Goal: Information Seeking & Learning: Learn about a topic

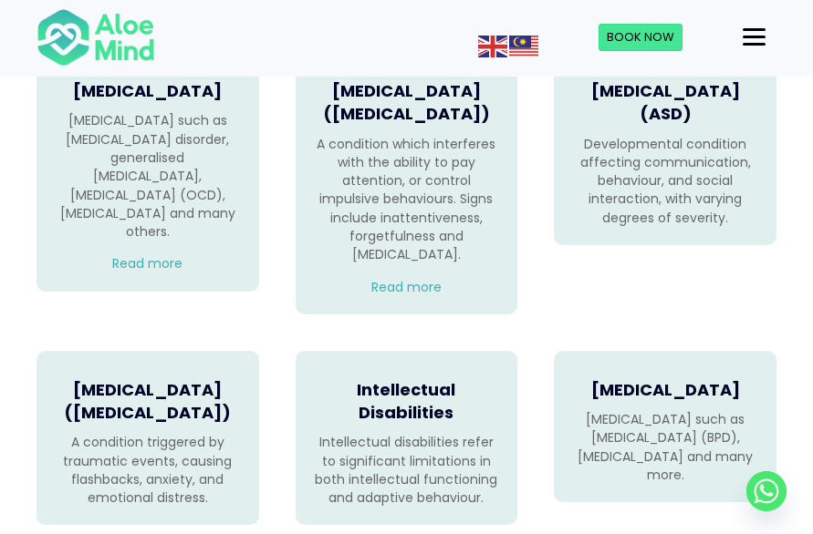
scroll to position [1279, 0]
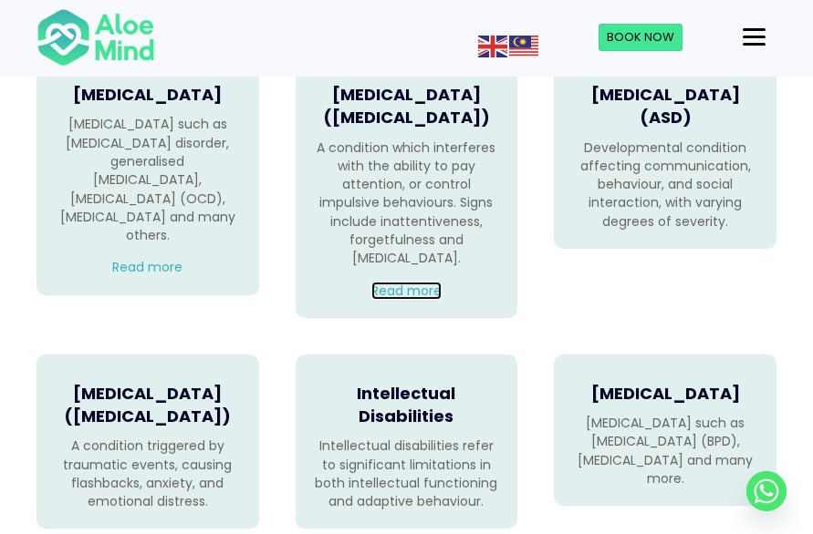
click at [372, 300] on link "Read more" at bounding box center [406, 291] width 70 height 18
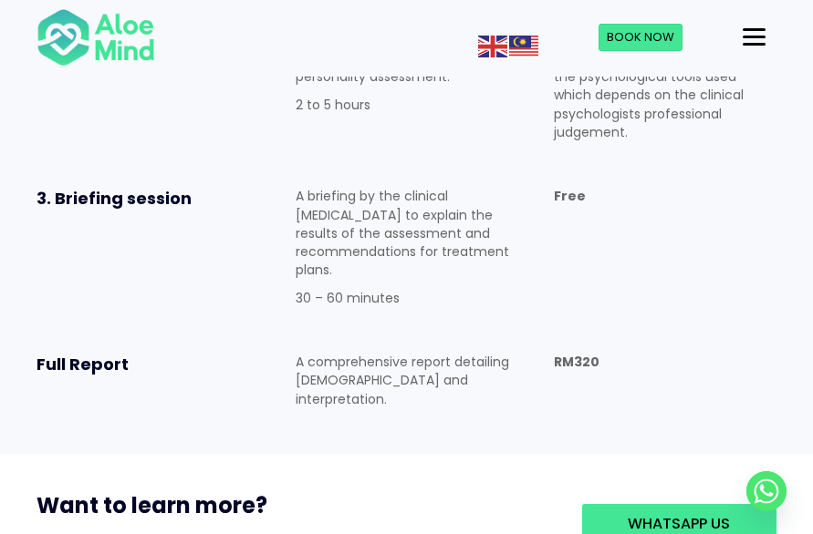
scroll to position [1368, 0]
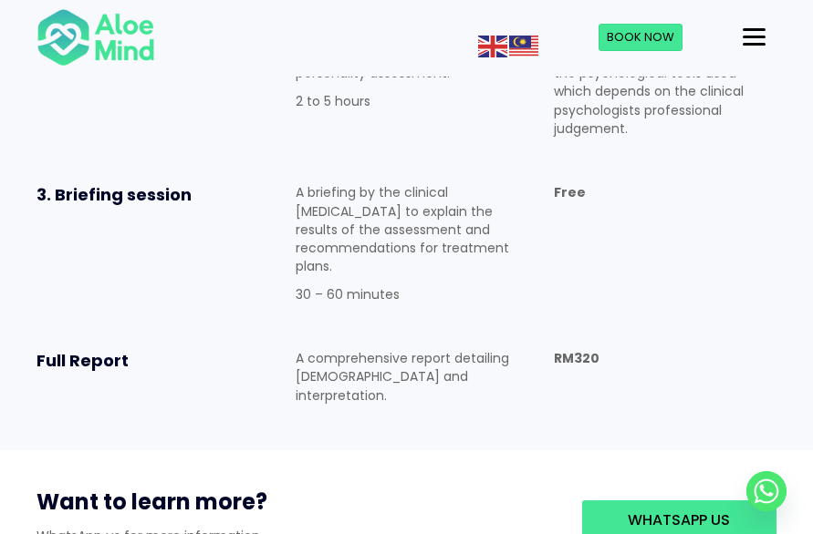
click at [351, 349] on p "A comprehensive report detailing theresults and interpretation." at bounding box center [406, 377] width 223 height 56
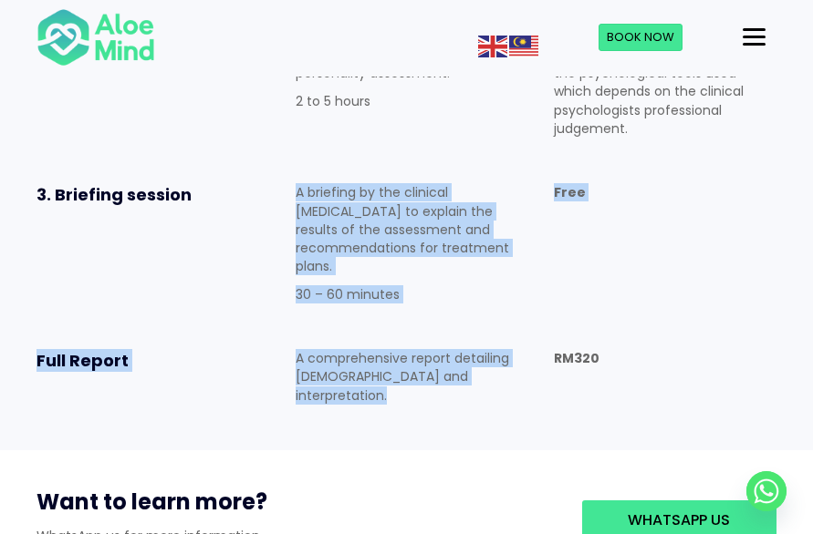
drag, startPoint x: 351, startPoint y: 267, endPoint x: 396, endPoint y: 127, distance: 147.4
click at [396, 127] on div "Booking an assessment 1. Clinical Intake A clinical interview with our clinical…" at bounding box center [406, 63] width 776 height 738
click at [396, 183] on p "A briefing by the clinical psychologist to explain the results of the assessmen…" at bounding box center [406, 229] width 223 height 92
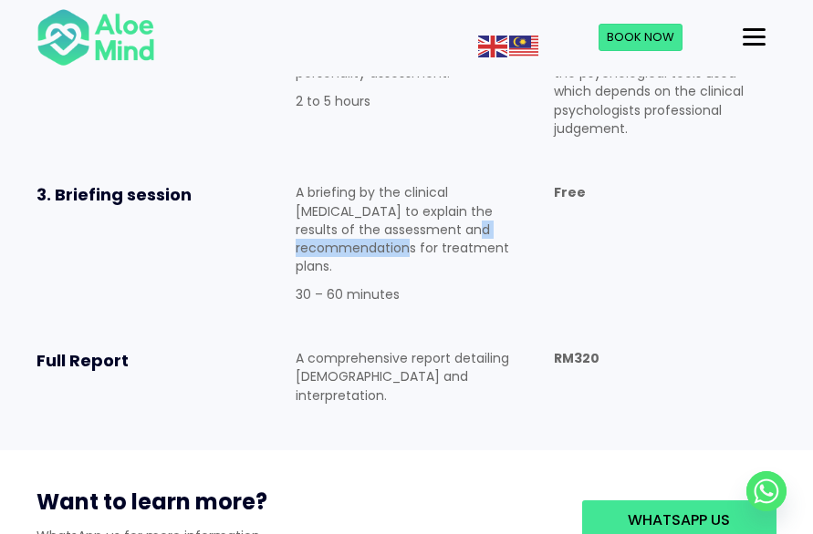
click at [396, 183] on p "A briefing by the clinical [MEDICAL_DATA] to explain the results of the assessm…" at bounding box center [406, 229] width 223 height 92
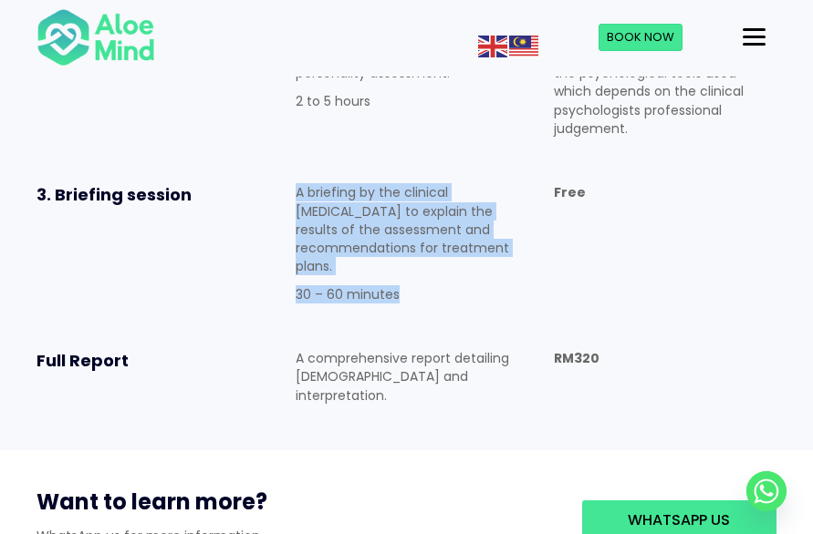
drag, startPoint x: 396, startPoint y: 127, endPoint x: 403, endPoint y: 175, distance: 48.9
click at [403, 183] on div "A briefing by the clinical psychologist to explain the results of the assessmen…" at bounding box center [406, 243] width 223 height 120
click at [403, 285] on p "30 – 60 minutes" at bounding box center [406, 294] width 223 height 18
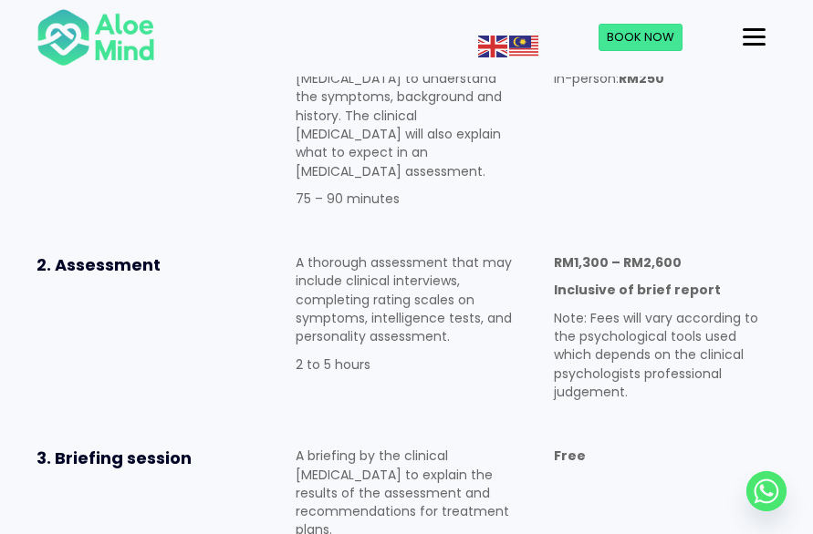
scroll to position [1094, 0]
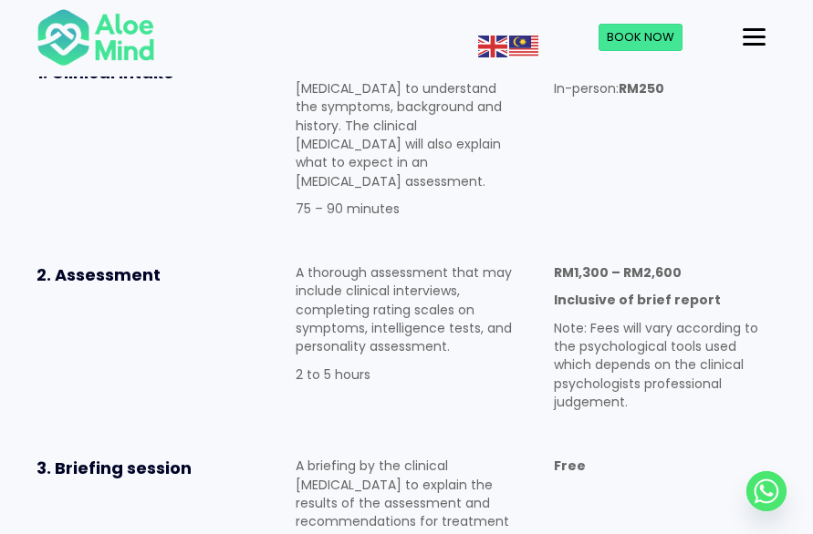
click at [389, 264] on p "A thorough assessment that may include clinical interviews, completing rating s…" at bounding box center [406, 310] width 223 height 92
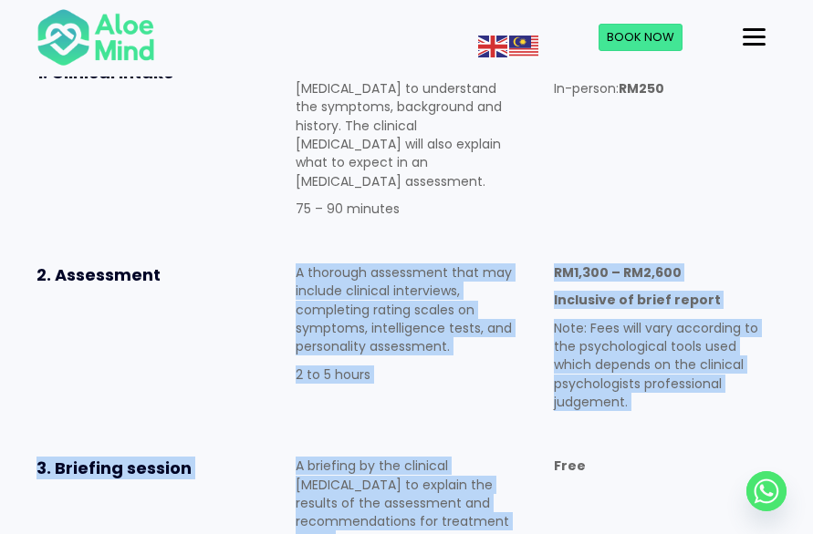
drag, startPoint x: 389, startPoint y: 201, endPoint x: 326, endPoint y: 428, distance: 235.9
click at [326, 428] on div "Booking an assessment 1. Clinical Intake A clinical interview with our clinical…" at bounding box center [406, 337] width 776 height 738
click at [324, 457] on p "A briefing by the clinical [MEDICAL_DATA] to explain the results of the assessm…" at bounding box center [406, 503] width 223 height 92
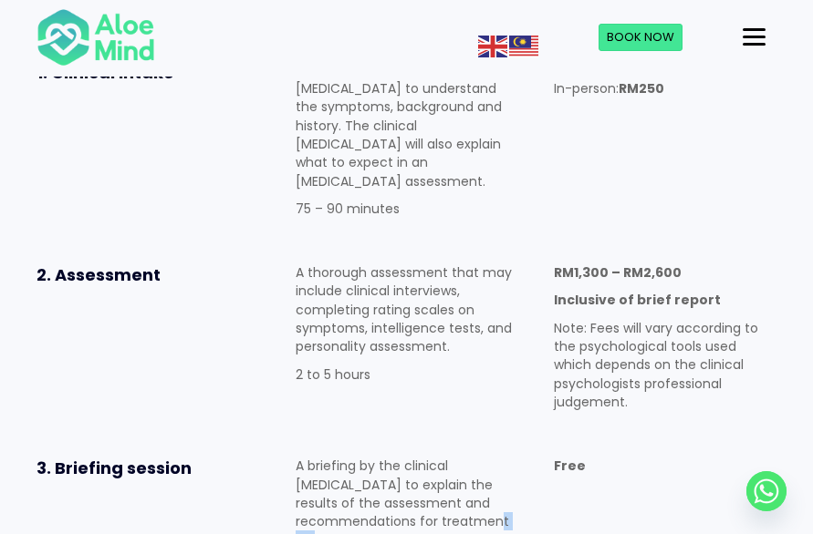
click at [323, 457] on p "A briefing by the clinical [MEDICAL_DATA] to explain the results of the assessm…" at bounding box center [406, 503] width 223 height 92
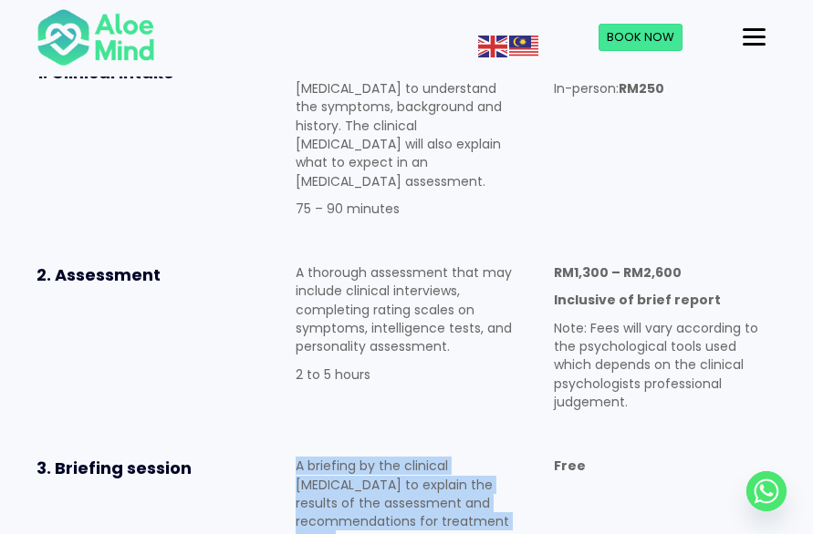
click at [322, 457] on p "A briefing by the clinical [MEDICAL_DATA] to explain the results of the assessm…" at bounding box center [406, 503] width 223 height 92
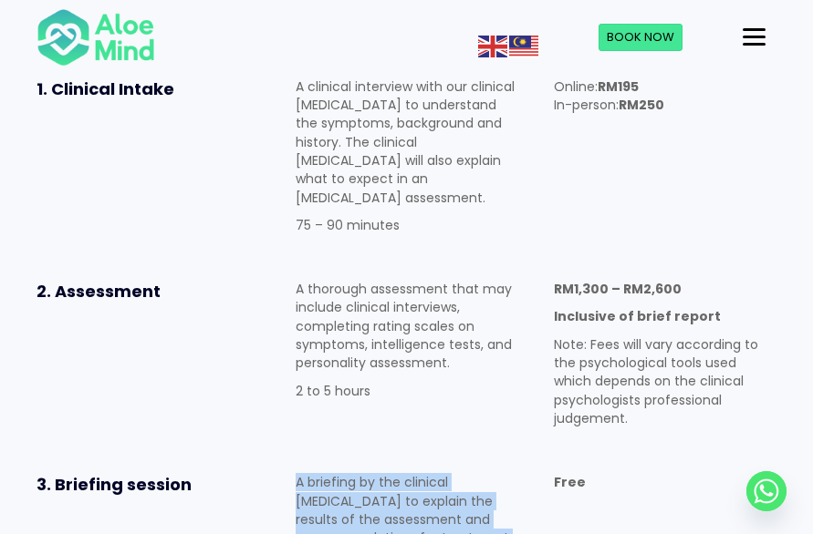
scroll to position [1003, 0]
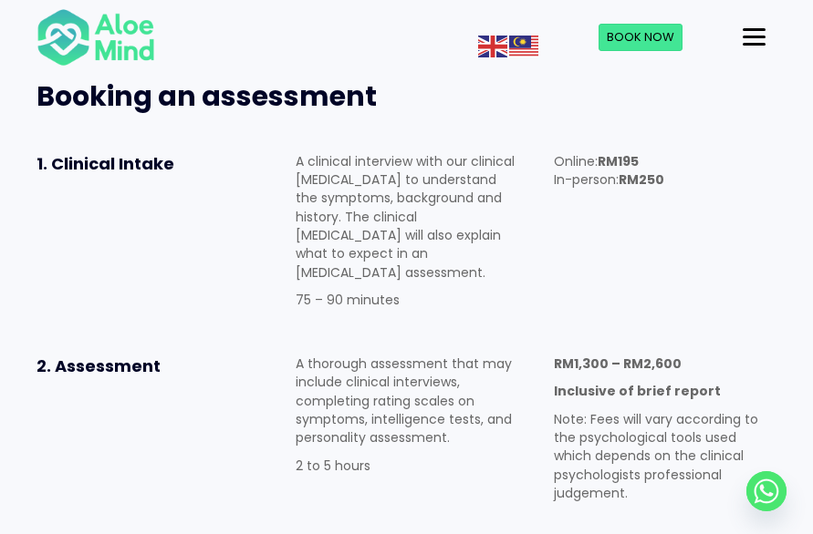
click at [348, 355] on p "A thorough assessment that may include clinical interviews, completing rating s…" at bounding box center [406, 401] width 223 height 92
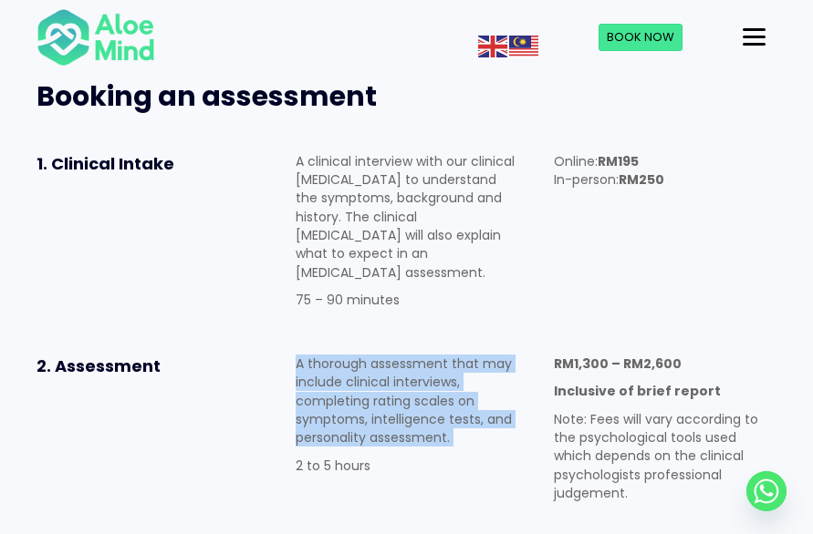
click at [348, 355] on p "A thorough assessment that may include clinical interviews, completing rating s…" at bounding box center [406, 401] width 223 height 92
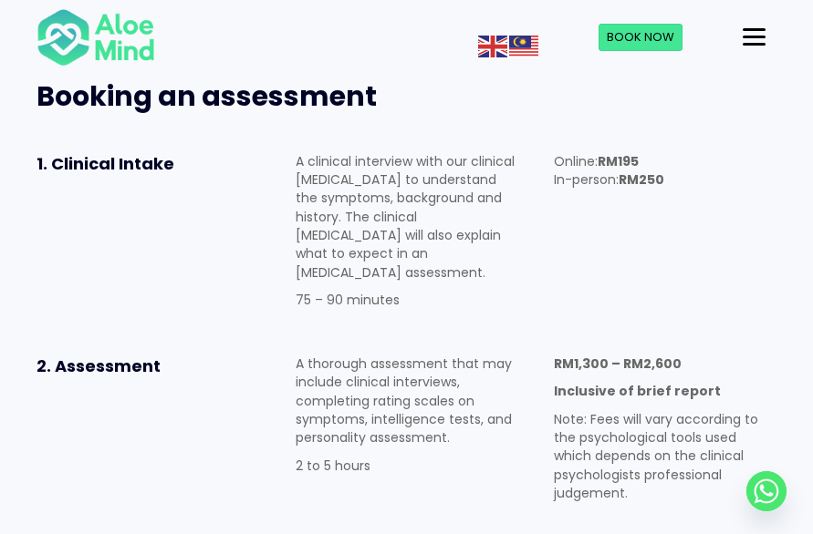
click at [467, 355] on p "A thorough assessment that may include clinical interviews, completing rating s…" at bounding box center [406, 401] width 223 height 92
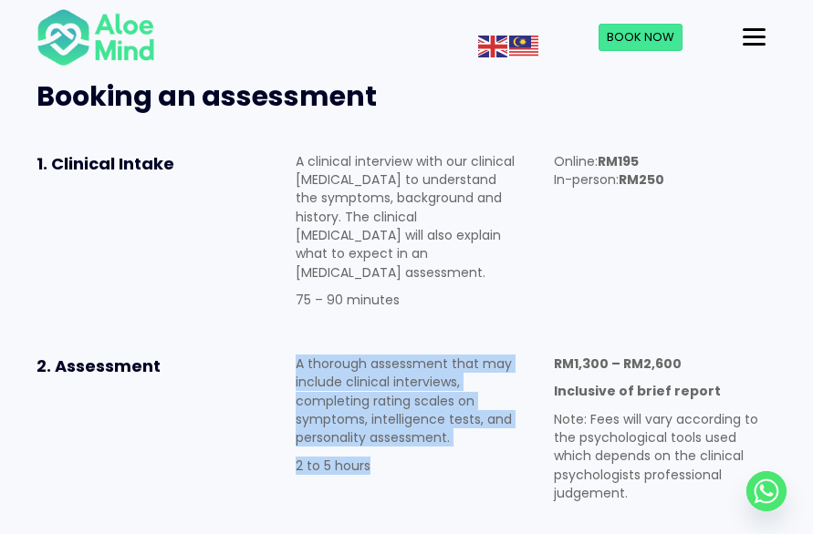
drag, startPoint x: 467, startPoint y: 272, endPoint x: 401, endPoint y: 358, distance: 108.7
click at [401, 358] on div "A thorough assessment that may include clinical interviews, completing rating s…" at bounding box center [406, 415] width 223 height 120
click at [401, 457] on p "2 to 5 hours" at bounding box center [406, 466] width 223 height 18
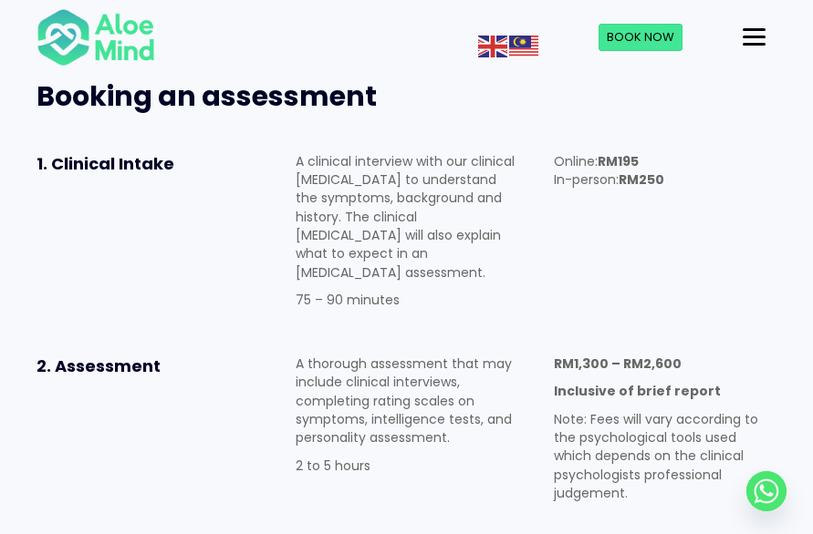
click at [401, 457] on p "2 to 5 hours" at bounding box center [406, 466] width 223 height 18
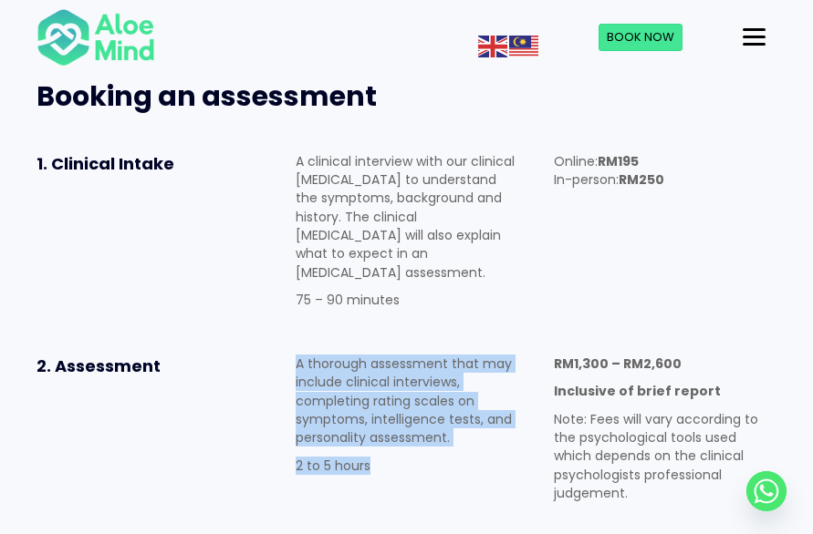
drag, startPoint x: 401, startPoint y: 358, endPoint x: 441, endPoint y: 256, distance: 109.4
click at [443, 355] on div "A thorough assessment that may include clinical interviews, completing rating s…" at bounding box center [406, 415] width 223 height 120
click at [433, 355] on p "A thorough assessment that may include clinical interviews, completing rating s…" at bounding box center [406, 401] width 223 height 92
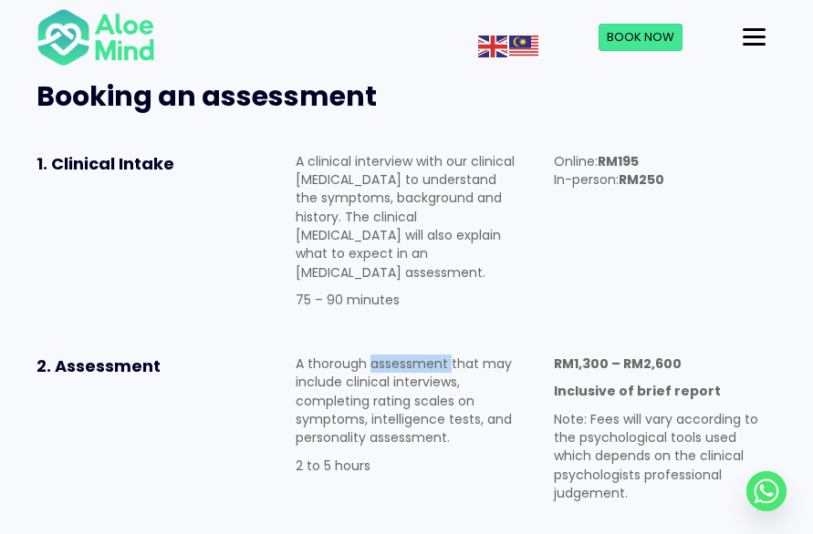
click at [433, 355] on p "A thorough assessment that may include clinical interviews, completing rating s…" at bounding box center [406, 401] width 223 height 92
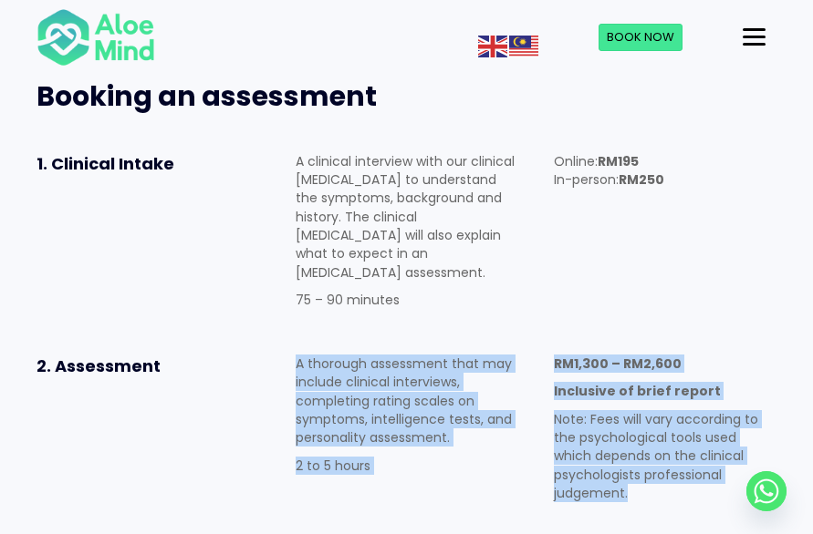
drag, startPoint x: 433, startPoint y: 247, endPoint x: 586, endPoint y: 378, distance: 201.2
click at [586, 378] on div "2. Assessment A thorough assessment that may include clinical interviews, compl…" at bounding box center [406, 433] width 776 height 193
click at [586, 410] on p "Note: Fees will vary according to the psychological tools used which depends on…" at bounding box center [665, 456] width 223 height 92
drag, startPoint x: 586, startPoint y: 378, endPoint x: 363, endPoint y: 257, distance: 253.8
click at [363, 337] on div "2. Assessment A thorough assessment that may include clinical interviews, compl…" at bounding box center [406, 433] width 776 height 193
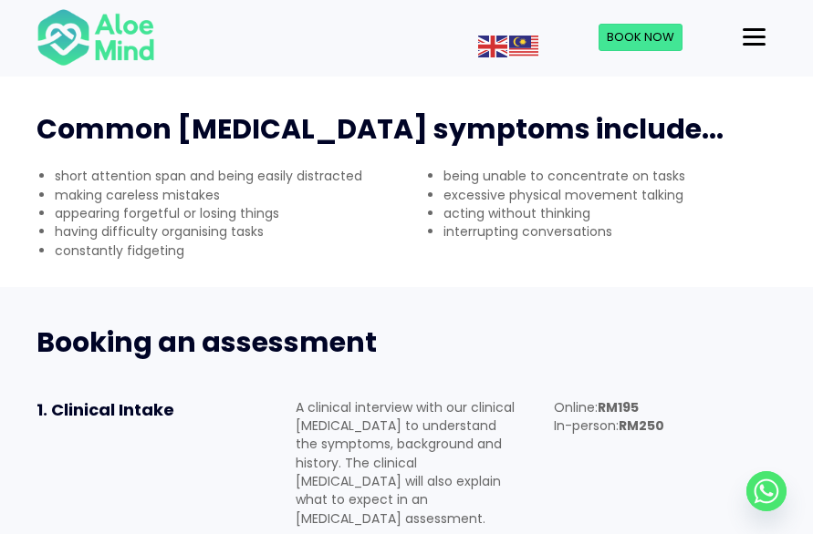
scroll to position [730, 0]
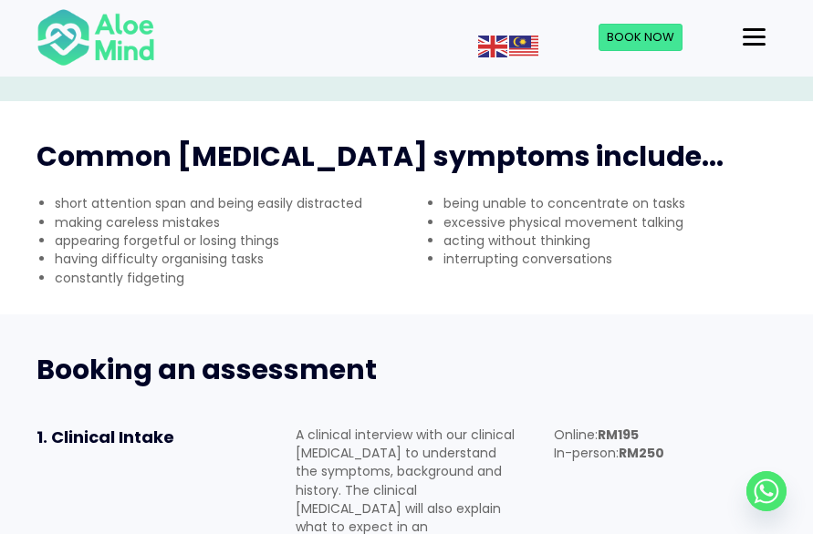
click at [363, 350] on span "Booking an assessment" at bounding box center [206, 369] width 340 height 39
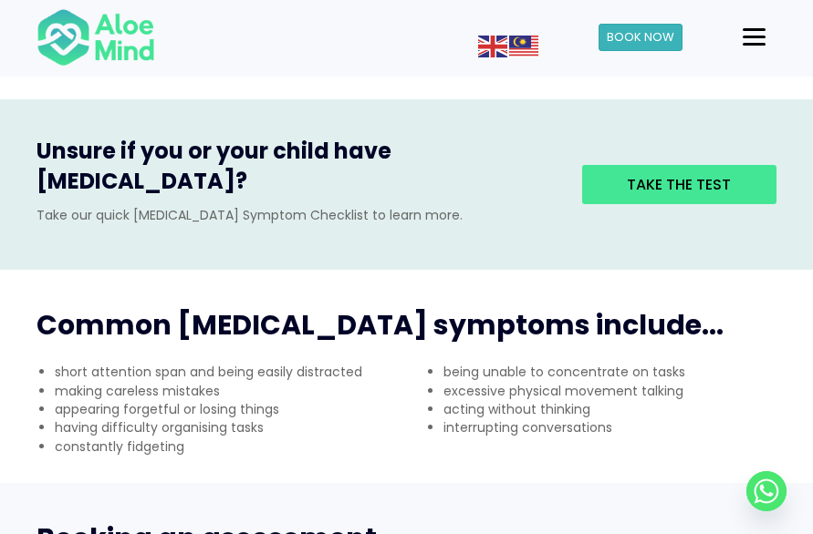
scroll to position [547, 0]
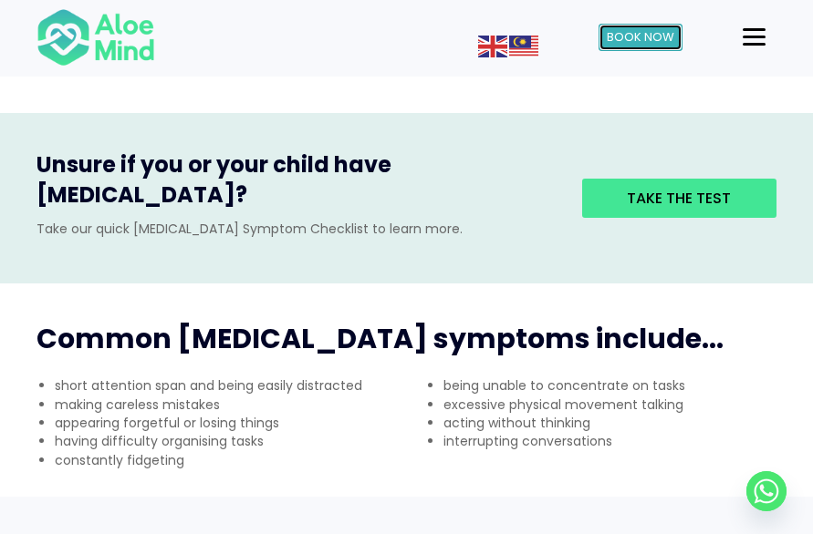
click at [622, 43] on span "Book Now" at bounding box center [640, 36] width 67 height 17
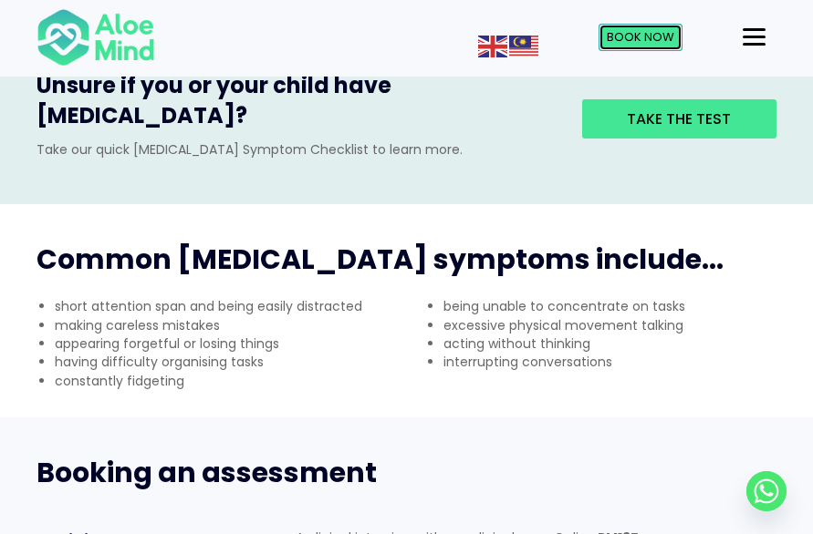
scroll to position [638, 0]
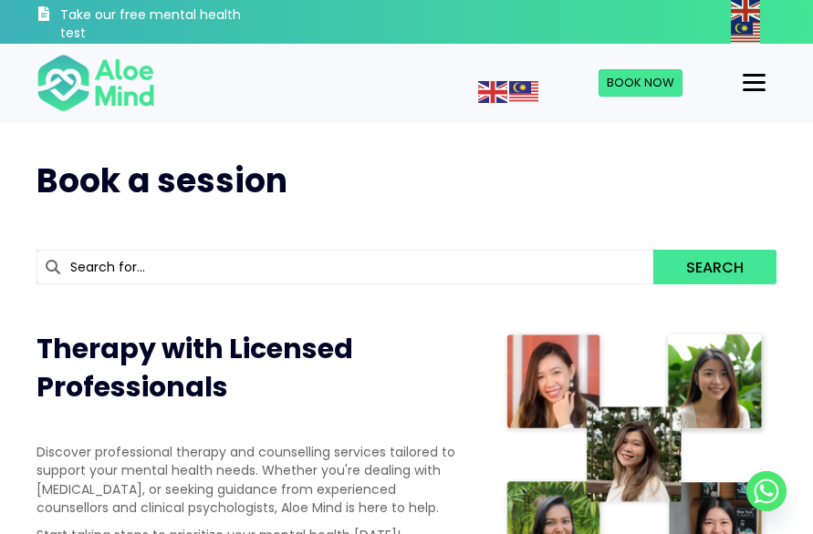
drag, startPoint x: 265, startPoint y: 510, endPoint x: 260, endPoint y: -22, distance: 531.7
click at [755, 69] on button "Menu" at bounding box center [753, 82] width 37 height 31
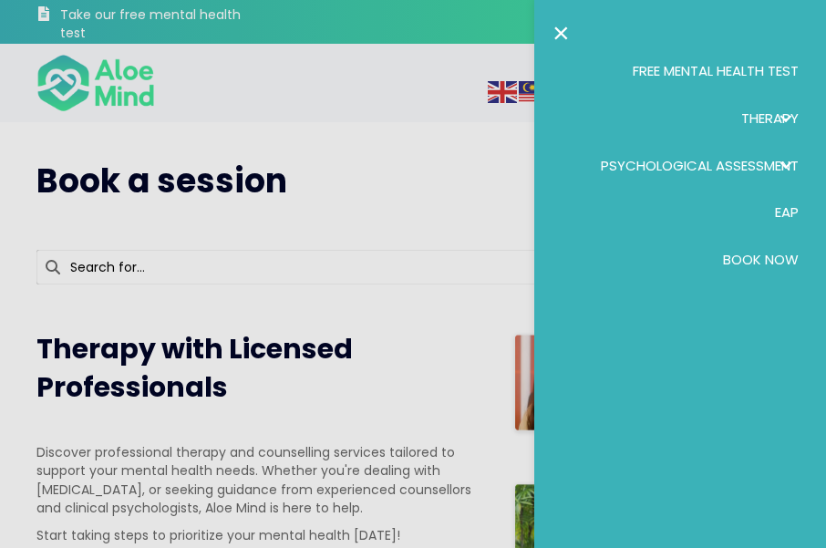
click at [754, 164] on span "Psychological assessment" at bounding box center [700, 165] width 198 height 19
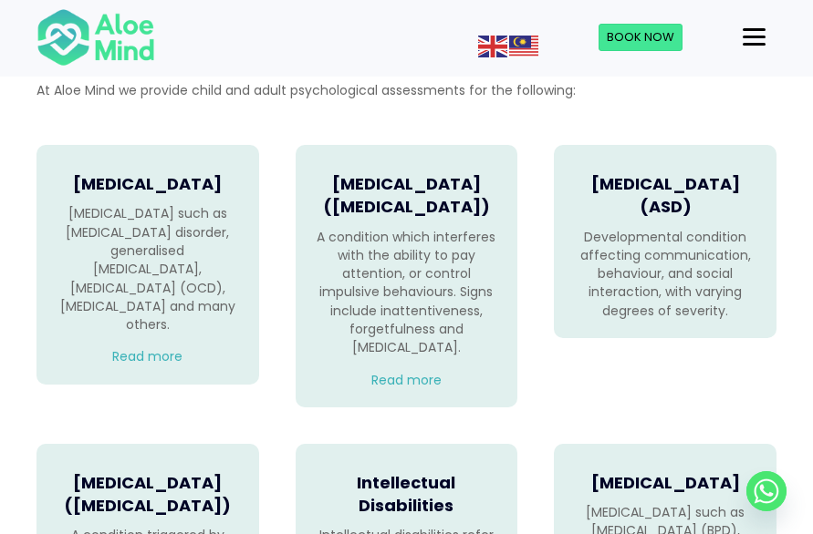
scroll to position [1186, 0]
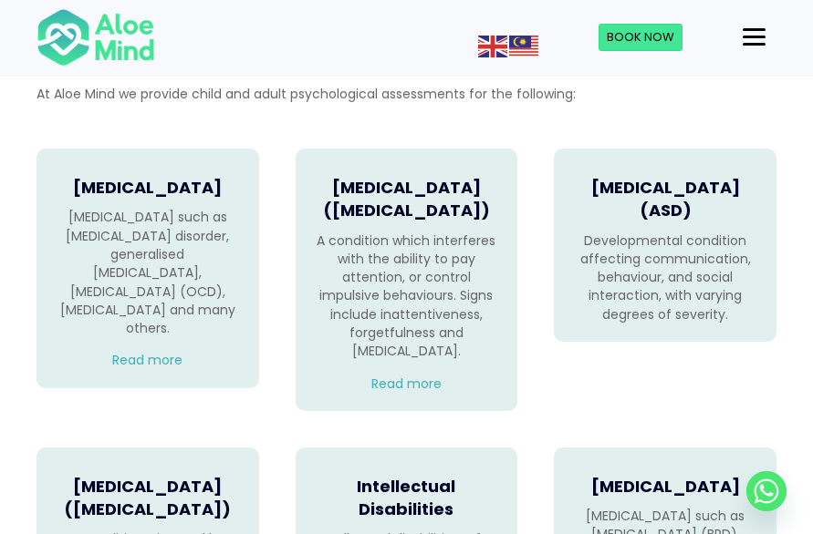
click at [399, 411] on div "Attention Deficit Hyperactivity Disorder (ADHD) A condition which interferes wi…" at bounding box center [406, 280] width 223 height 263
click at [395, 411] on div "Attention Deficit Hyperactivity Disorder (ADHD) A condition which interferes wi…" at bounding box center [406, 280] width 223 height 263
click at [383, 393] on link "Read more" at bounding box center [406, 384] width 70 height 18
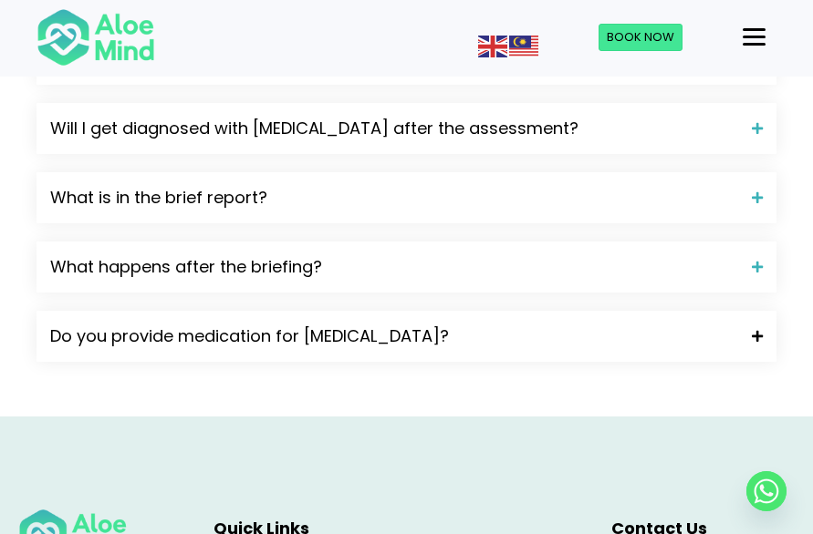
scroll to position [2189, 0]
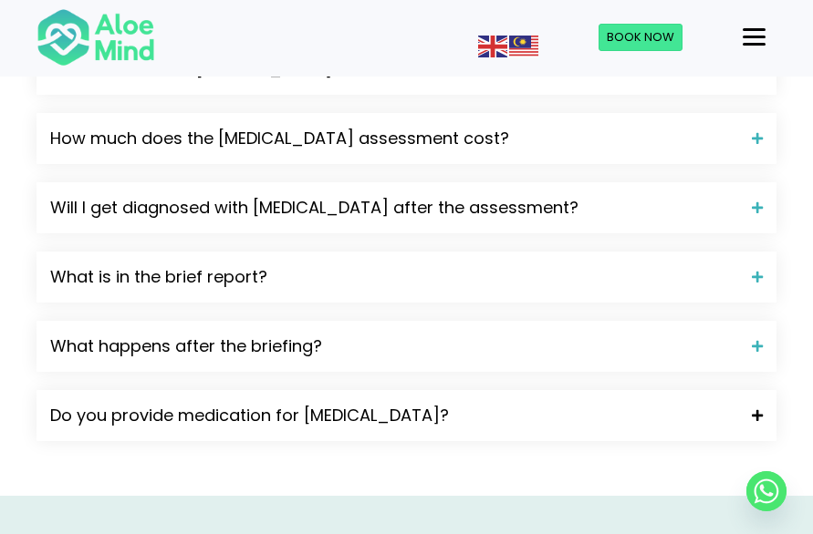
click at [378, 404] on span "Do you provide medication for [MEDICAL_DATA]?" at bounding box center [394, 416] width 688 height 24
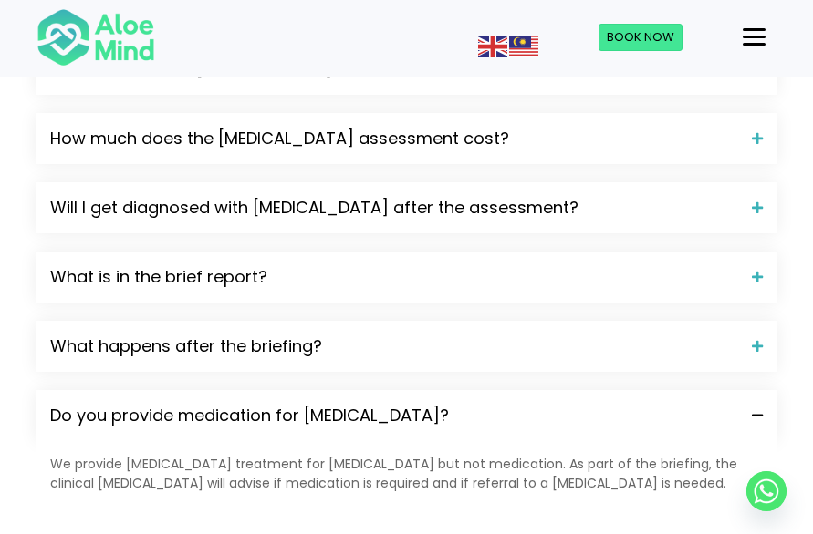
click at [376, 455] on p "We provide [MEDICAL_DATA] treatment for [MEDICAL_DATA] but not medication. As p…" at bounding box center [406, 473] width 712 height 37
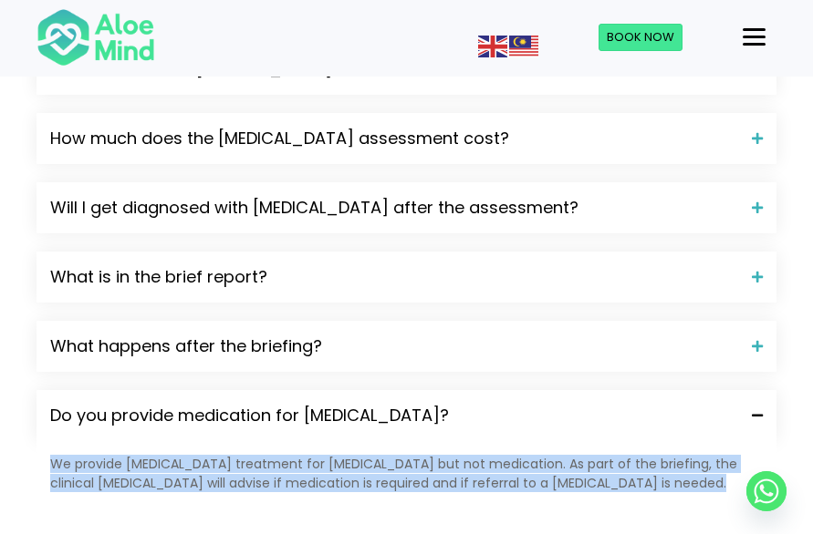
drag, startPoint x: 376, startPoint y: 337, endPoint x: 398, endPoint y: 394, distance: 61.5
click at [398, 394] on div "What is [MEDICAL_DATA]? [MEDICAL_DATA] ([MEDICAL_DATA]) is a condition that int…" at bounding box center [406, 207] width 740 height 651
click at [350, 455] on p "We provide [MEDICAL_DATA] treatment for [MEDICAL_DATA] but not medication. As p…" at bounding box center [406, 473] width 712 height 37
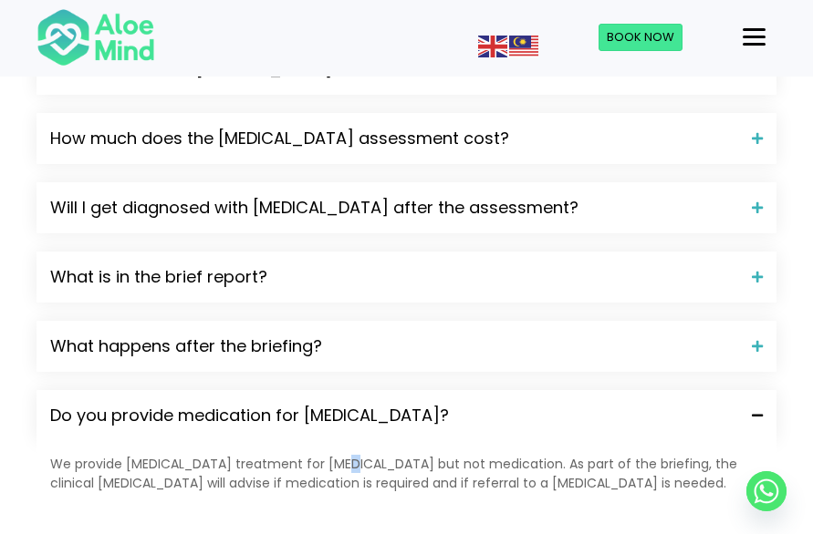
click at [350, 455] on p "We provide [MEDICAL_DATA] treatment for [MEDICAL_DATA] but not medication. As p…" at bounding box center [406, 473] width 712 height 37
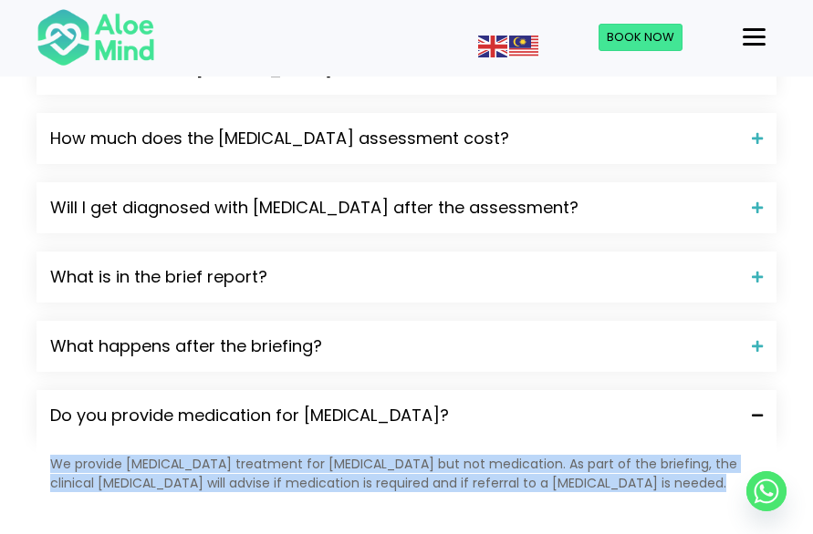
drag, startPoint x: 350, startPoint y: 341, endPoint x: 362, endPoint y: 389, distance: 48.9
click at [362, 389] on div "What is [MEDICAL_DATA]? [MEDICAL_DATA] ([MEDICAL_DATA]) is a condition that int…" at bounding box center [406, 207] width 740 height 651
click at [340, 455] on p "We provide [MEDICAL_DATA] treatment for [MEDICAL_DATA] but not medication. As p…" at bounding box center [406, 473] width 712 height 37
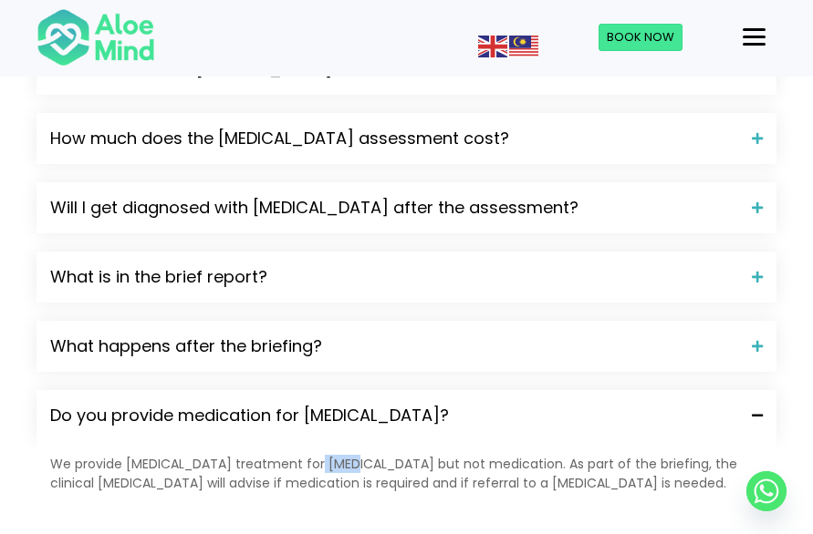
click at [340, 455] on p "We provide [MEDICAL_DATA] treatment for [MEDICAL_DATA] but not medication. As p…" at bounding box center [406, 473] width 712 height 37
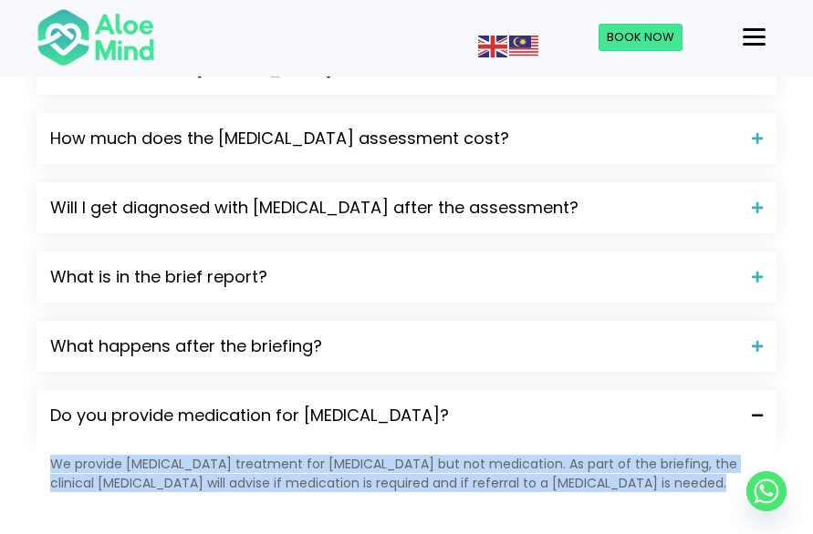
drag, startPoint x: 340, startPoint y: 334, endPoint x: 352, endPoint y: 374, distance: 41.8
click at [352, 441] on div "We provide [MEDICAL_DATA] treatment for [MEDICAL_DATA] but not medication. As p…" at bounding box center [406, 478] width 740 height 74
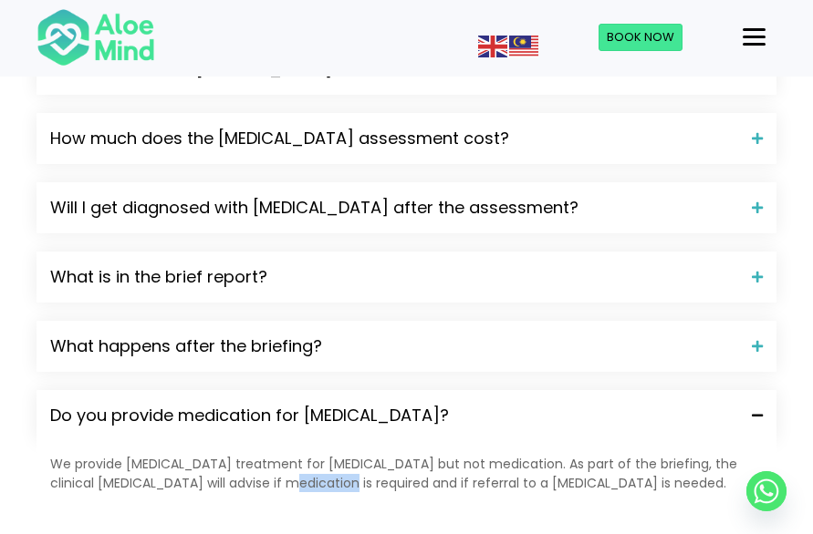
click at [352, 441] on div "We provide [MEDICAL_DATA] treatment for [MEDICAL_DATA] but not medication. As p…" at bounding box center [406, 478] width 740 height 74
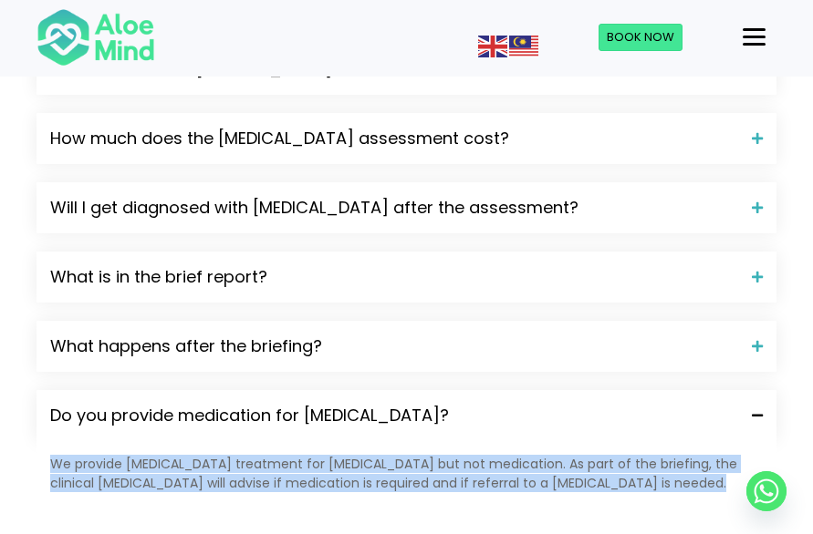
drag, startPoint x: 352, startPoint y: 374, endPoint x: 307, endPoint y: 325, distance: 66.5
click at [320, 441] on div "We provide [MEDICAL_DATA] treatment for [MEDICAL_DATA] but not medication. As p…" at bounding box center [406, 478] width 740 height 74
click at [307, 455] on p "We provide [MEDICAL_DATA] treatment for [MEDICAL_DATA] but not medication. As p…" at bounding box center [406, 473] width 712 height 37
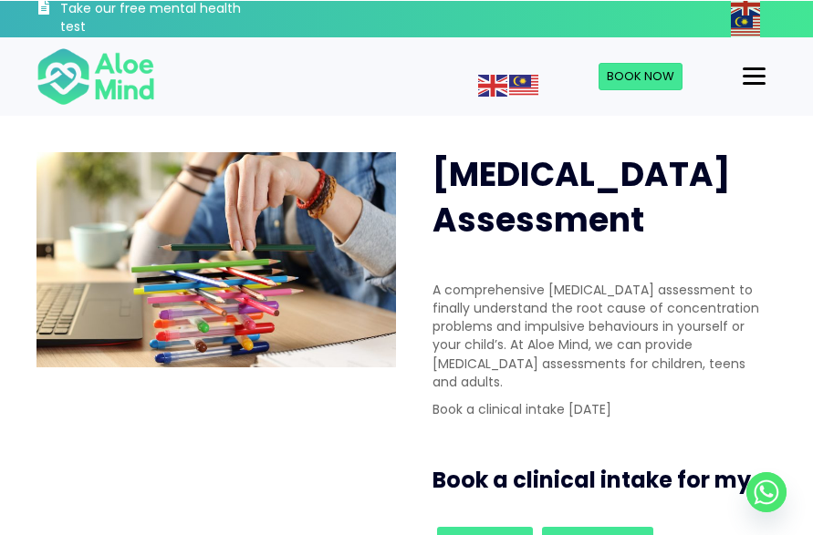
scroll to position [0, 0]
